Goal: Navigation & Orientation: Find specific page/section

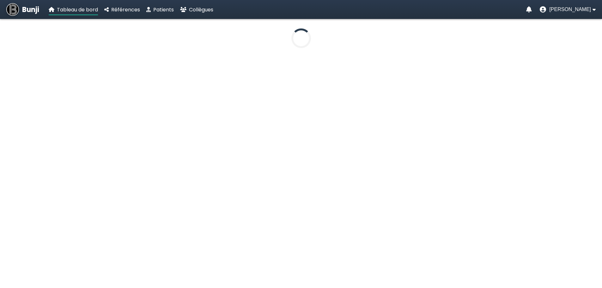
click at [592, 14] on nav "Bunji Tableau de bord Références Patients Collègues [PERSON_NAME]" at bounding box center [301, 9] width 602 height 19
click at [592, 10] on button "[PERSON_NAME]" at bounding box center [568, 9] width 56 height 6
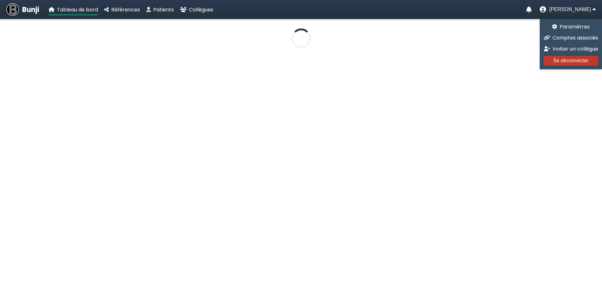
click at [580, 60] on span "Se déconnecter" at bounding box center [570, 60] width 35 height 5
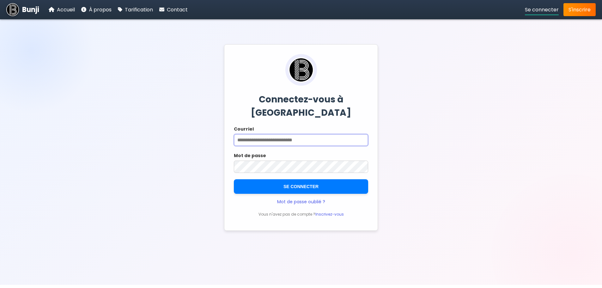
type input "**********"
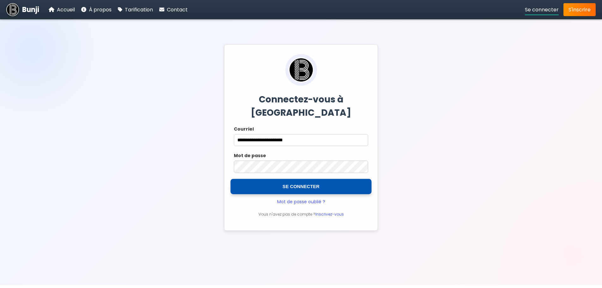
click at [286, 179] on button "SE CONNECTER" at bounding box center [301, 186] width 141 height 15
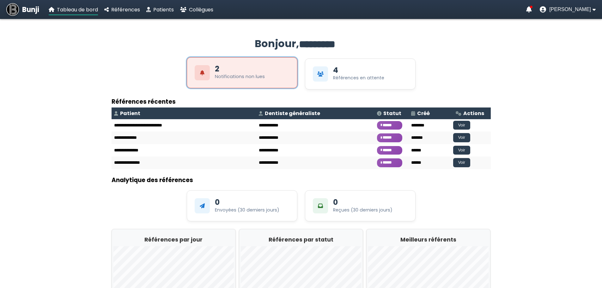
click at [233, 67] on div "2 Notifications non lues" at bounding box center [240, 72] width 50 height 15
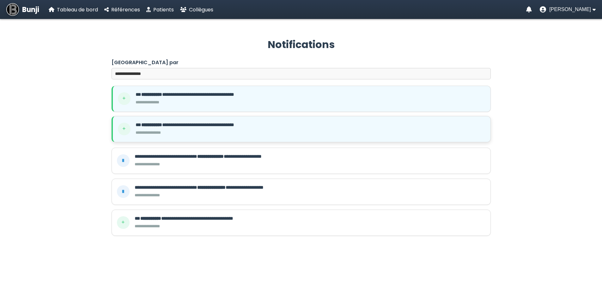
click at [181, 129] on div "**********" at bounding box center [311, 128] width 350 height 15
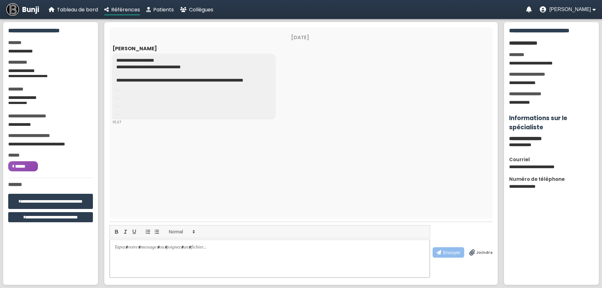
scroll to position [198, 0]
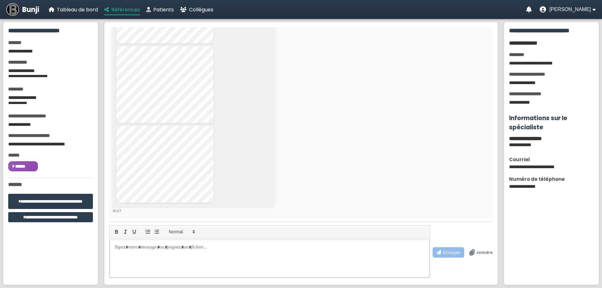
click at [131, 11] on span "Références" at bounding box center [125, 9] width 29 height 7
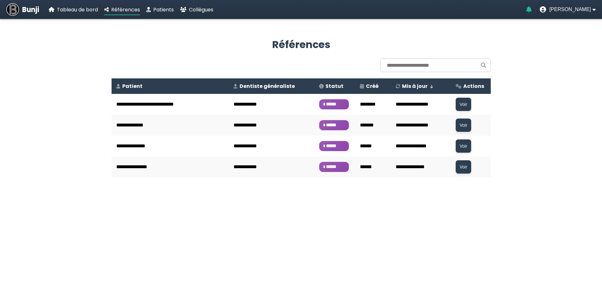
click at [532, 11] on icon "Notifications" at bounding box center [530, 9] width 6 height 6
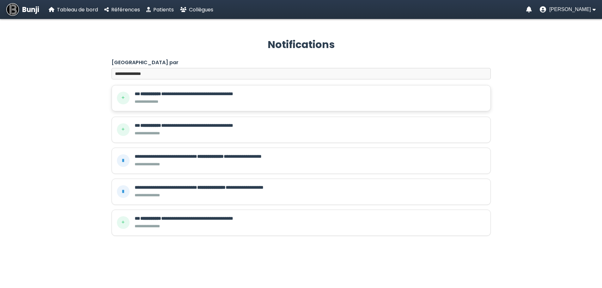
click at [157, 91] on b "**********" at bounding box center [150, 93] width 21 height 5
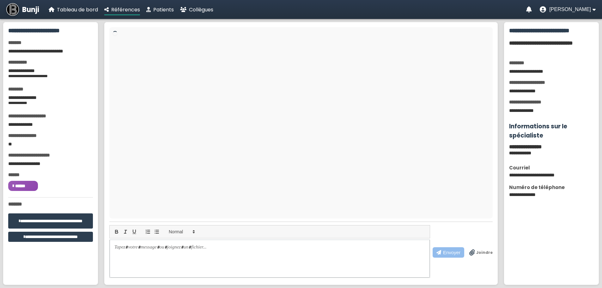
scroll to position [37, 0]
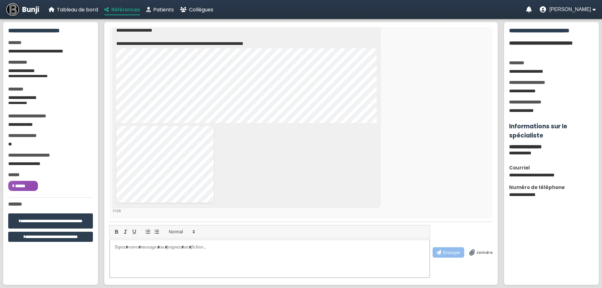
click at [125, 9] on span "Références" at bounding box center [125, 9] width 29 height 7
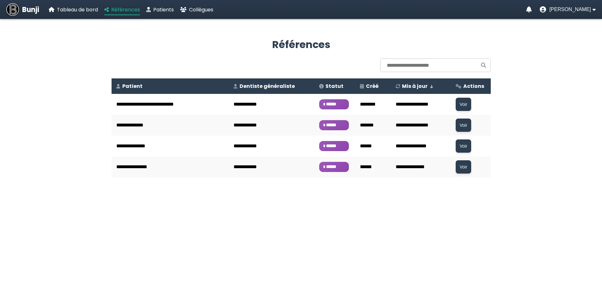
click at [122, 12] on span "Références" at bounding box center [125, 9] width 29 height 7
click at [82, 11] on span "Tableau de bord" at bounding box center [77, 9] width 41 height 7
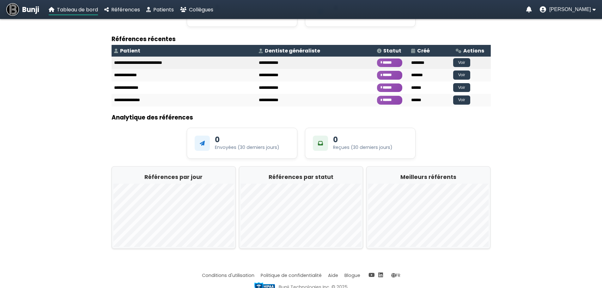
scroll to position [63, 0]
